Goal: Information Seeking & Learning: Learn about a topic

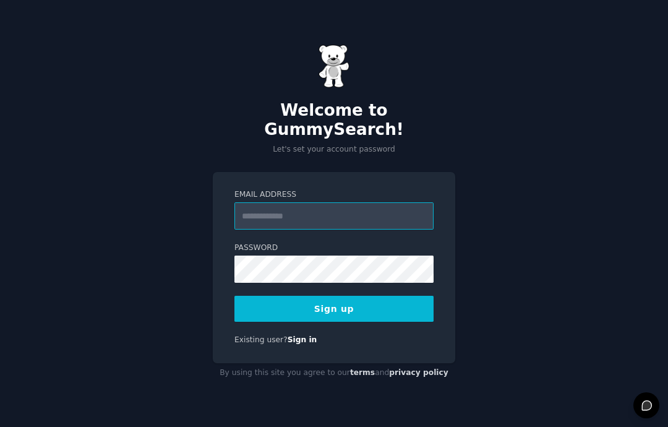
scroll to position [162, 0]
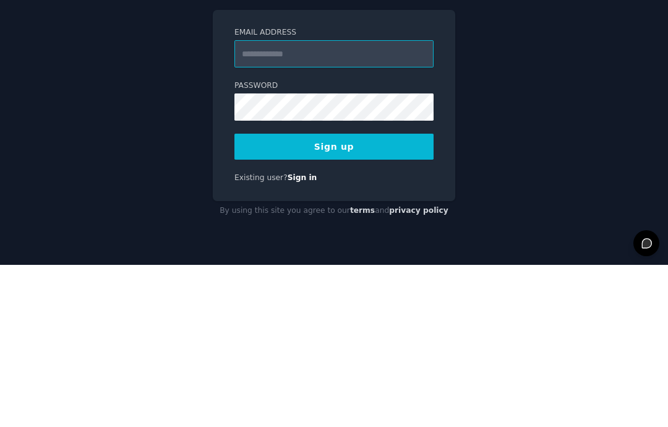
type input "**********"
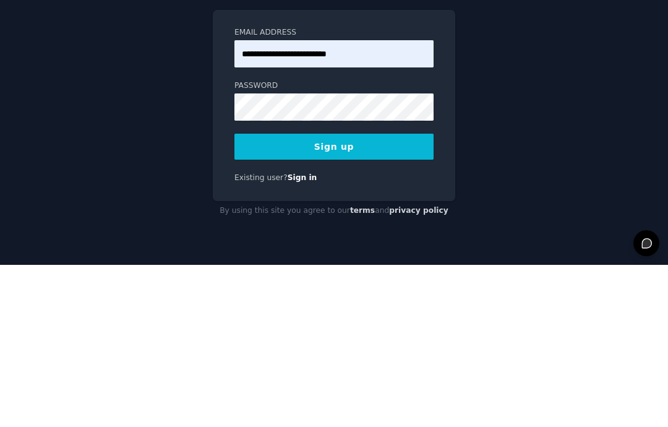
scroll to position [49, 0]
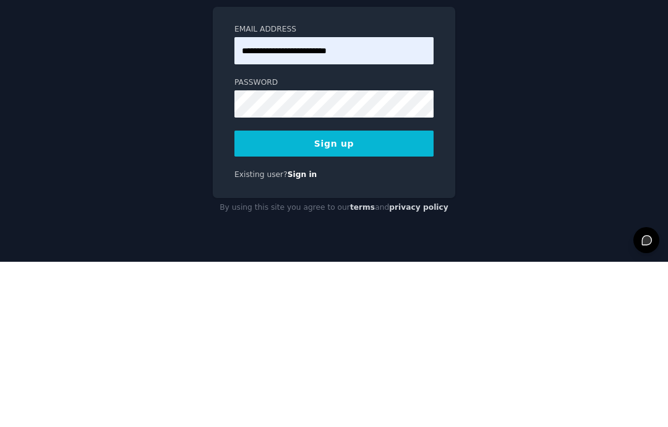
click at [299, 296] on button "Sign up" at bounding box center [333, 309] width 199 height 26
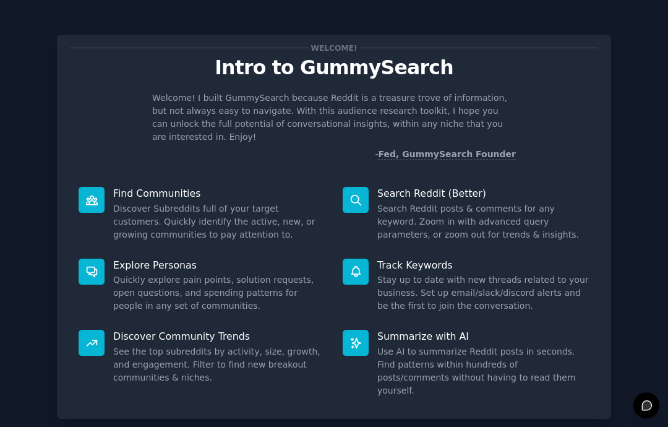
click at [639, 288] on div "Welcome! Intro to GummySearch Welcome! I built GummySearch because Reddit is a …" at bounding box center [333, 255] width 633 height 476
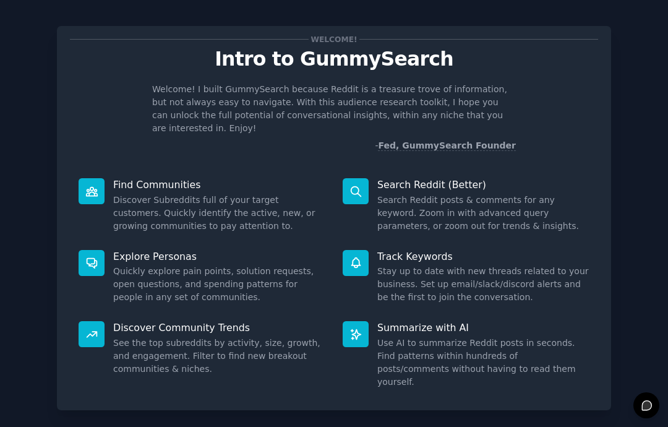
scroll to position [8, 0]
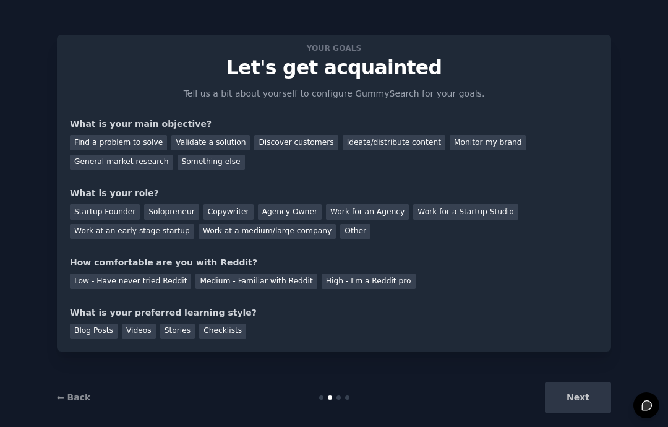
click at [83, 163] on div "General market research" at bounding box center [121, 162] width 103 height 15
click at [90, 139] on div "Find a problem to solve" at bounding box center [118, 142] width 97 height 15
click at [86, 162] on div "General market research" at bounding box center [121, 162] width 103 height 15
click at [77, 204] on div "Startup Founder" at bounding box center [105, 211] width 70 height 15
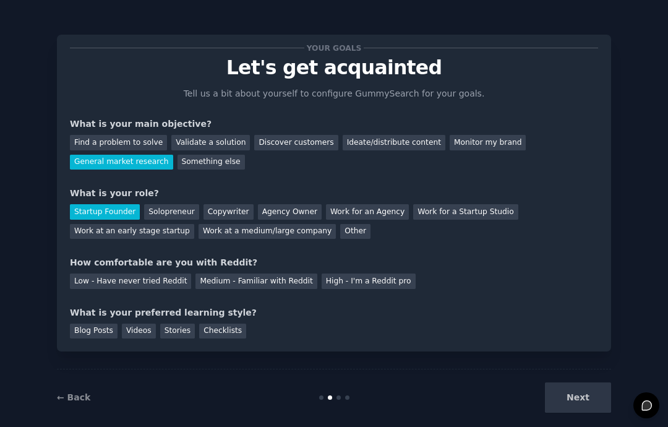
click at [108, 280] on div "Low - Have never tried Reddit" at bounding box center [130, 280] width 121 height 15
click at [138, 327] on div "Videos" at bounding box center [139, 330] width 34 height 15
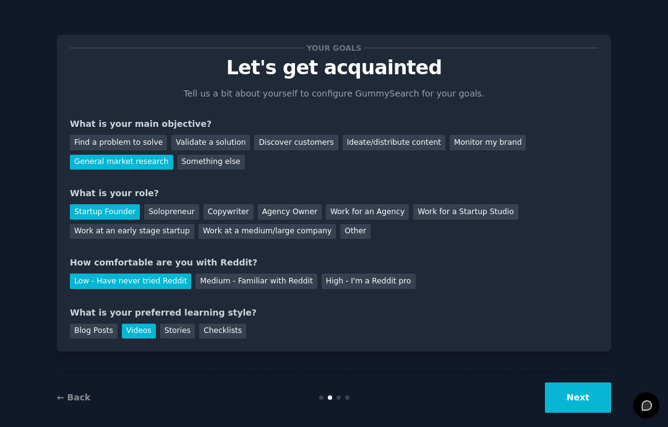
click at [578, 413] on button "Next" at bounding box center [578, 397] width 66 height 30
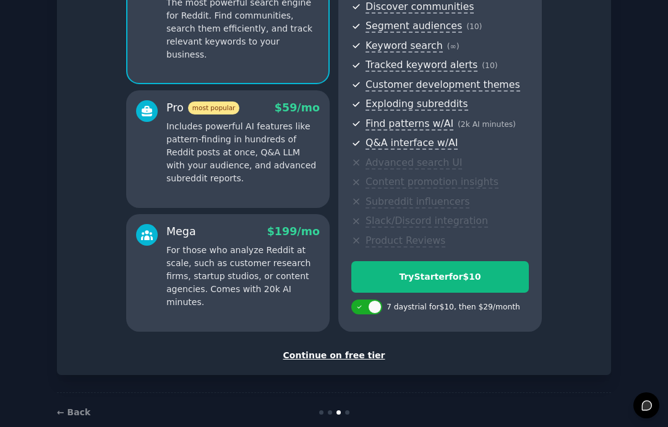
scroll to position [158, 0]
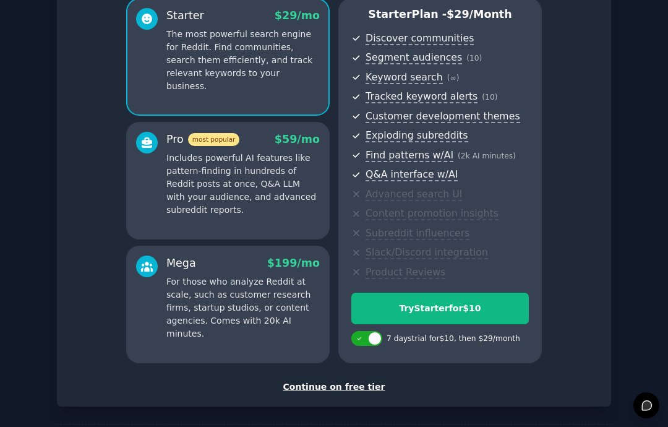
click at [358, 380] on div "Continue on free tier" at bounding box center [334, 386] width 528 height 13
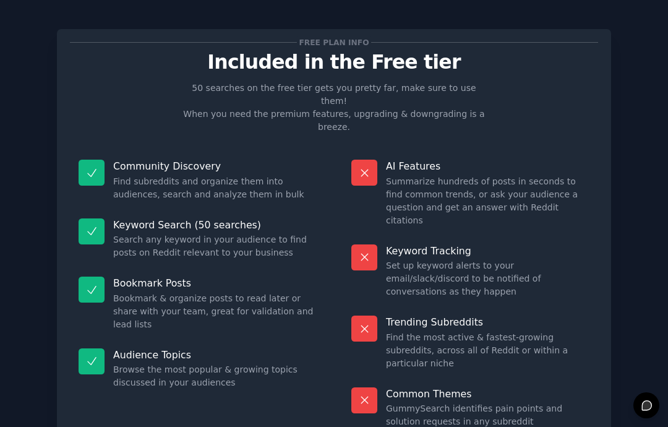
scroll to position [49, 0]
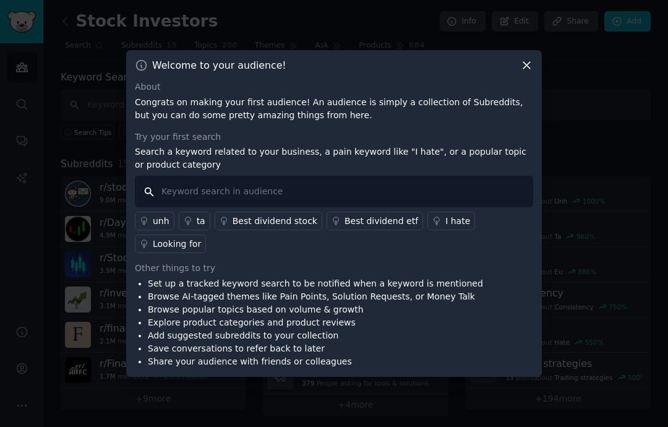
click at [179, 207] on input "text" at bounding box center [334, 192] width 398 height 32
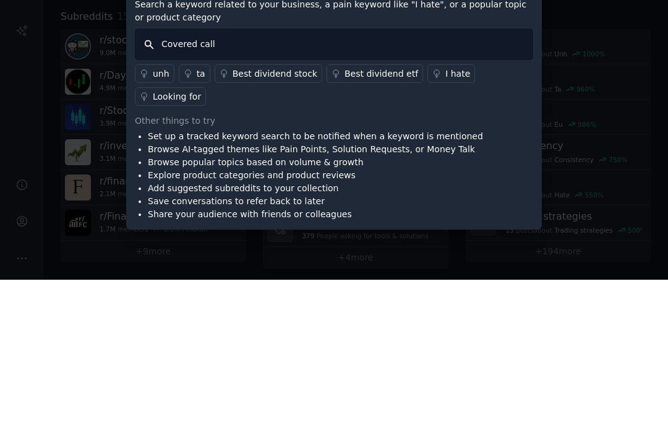
type input "Covered calls"
